Goal: Information Seeking & Learning: Learn about a topic

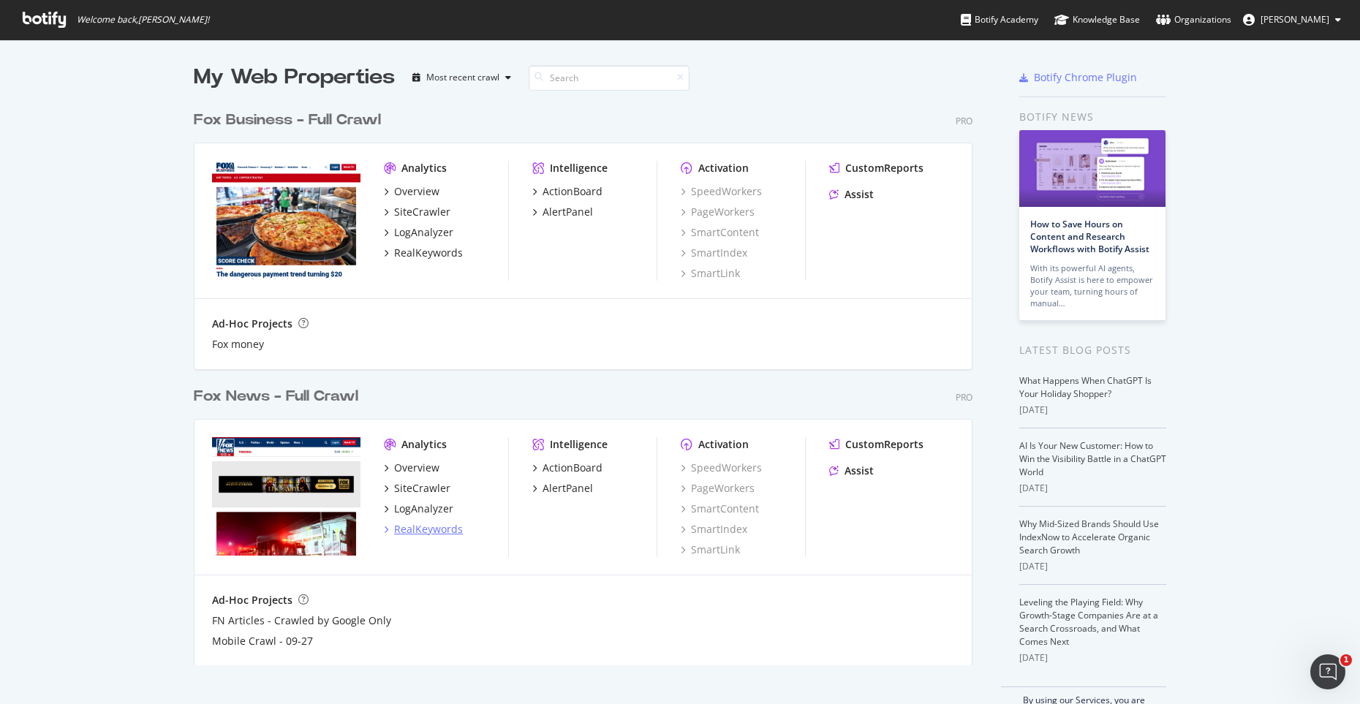
click at [438, 536] on div "RealKeywords" at bounding box center [428, 529] width 69 height 15
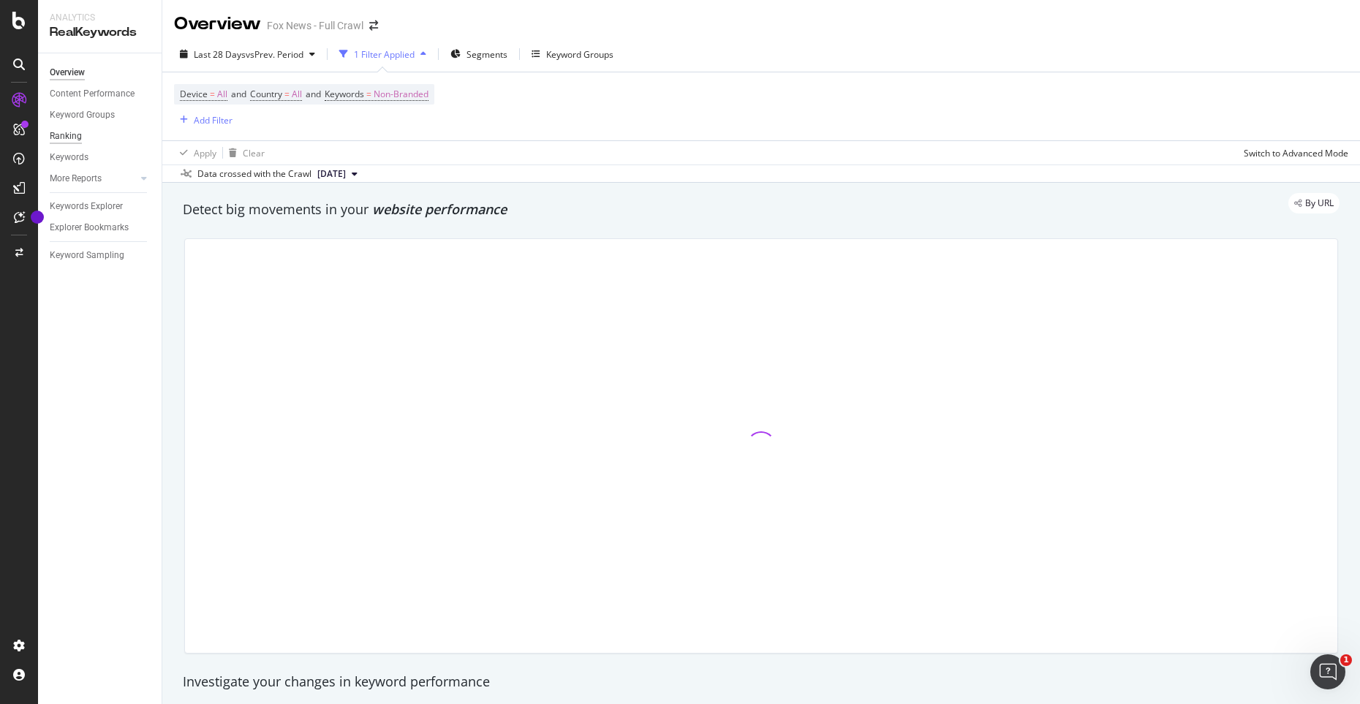
click at [80, 135] on div "Ranking" at bounding box center [66, 136] width 32 height 15
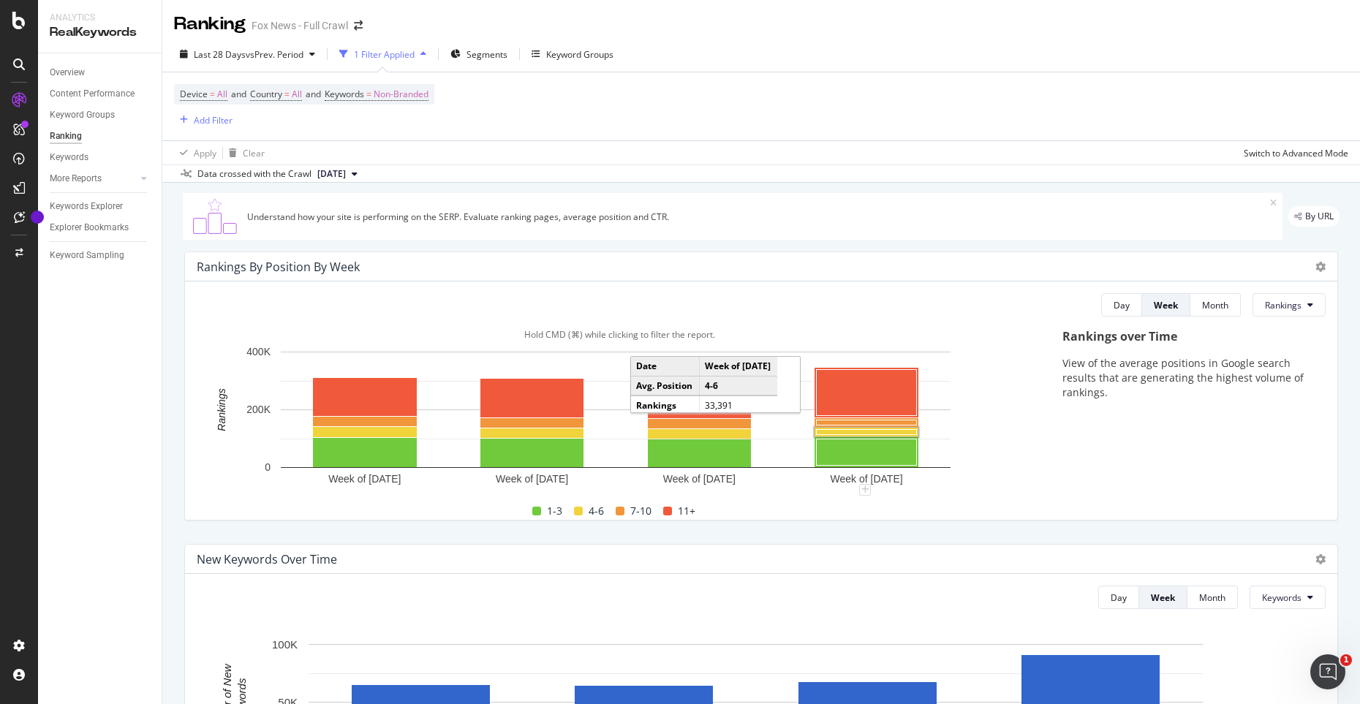
click at [838, 431] on rect "A chart." at bounding box center [867, 432] width 100 height 5
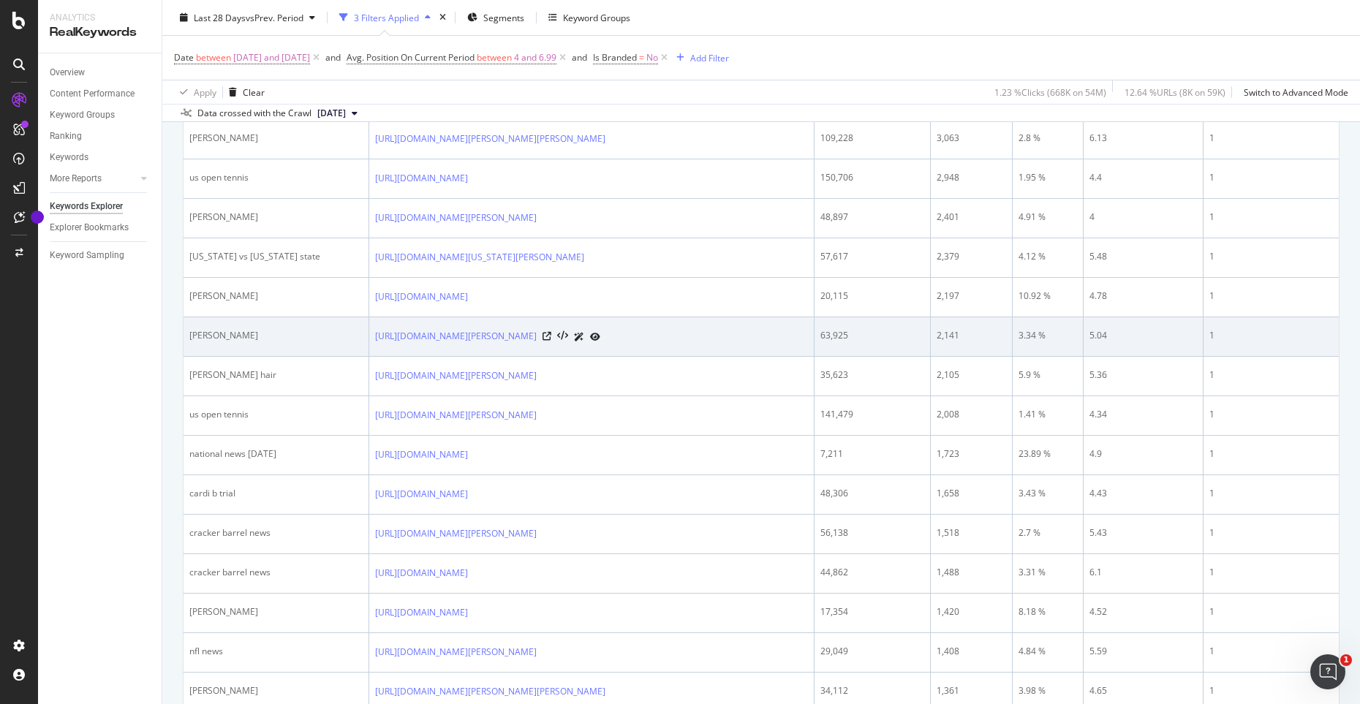
scroll to position [1016, 0]
